Goal: Answer question/provide support

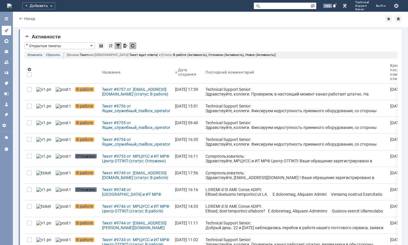
click at [8, 31] on icon at bounding box center [6, 30] width 5 height 5
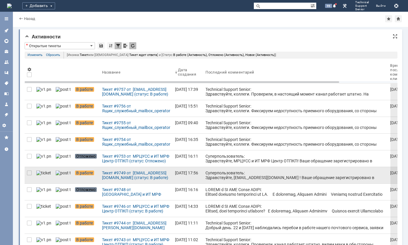
click at [205, 173] on div "Суперпользователь: Здравствуйте, [EMAIL_ADDRESS][DOMAIN_NAME] ! Ваше обращение …" at bounding box center [295, 182] width 180 height 23
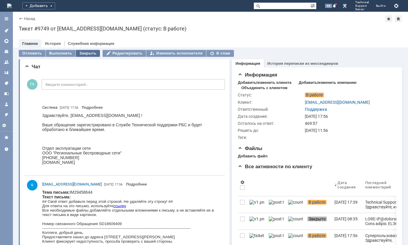
click at [84, 52] on div "Закрыть" at bounding box center [88, 53] width 24 height 7
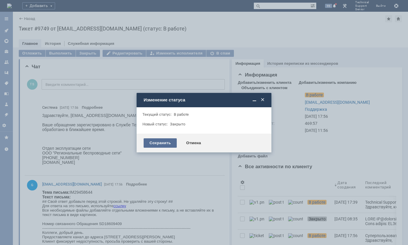
click at [154, 140] on div "Сохранить" at bounding box center [160, 142] width 33 height 9
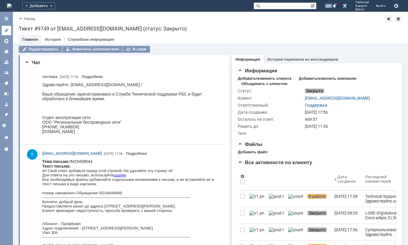
click at [6, 27] on link at bounding box center [6, 30] width 9 height 9
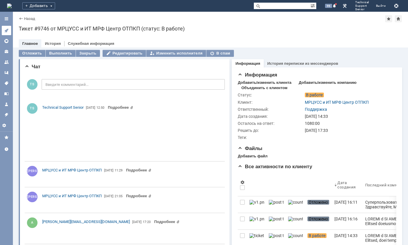
click at [7, 30] on icon at bounding box center [6, 31] width 4 height 4
